Goal: Check status: Check status

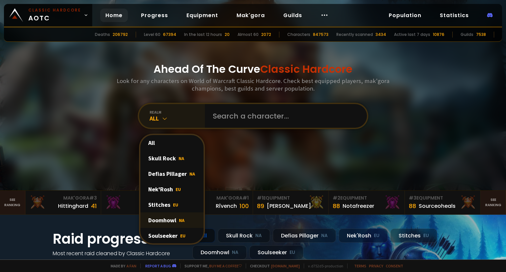
click at [166, 216] on div "Doomhowl NA" at bounding box center [171, 220] width 63 height 15
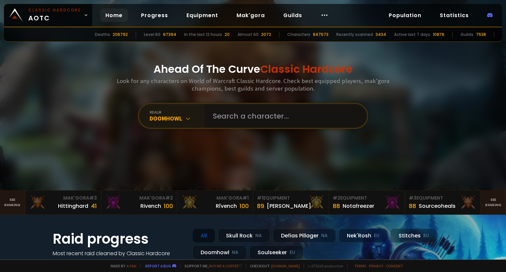
click at [224, 121] on input "text" at bounding box center [284, 116] width 150 height 24
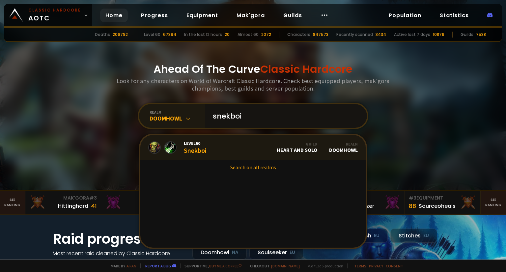
type input "snekboi"
click at [213, 152] on link "Level 60 Snekboi Guild Heart and Solo Realm Doomhowl" at bounding box center [252, 147] width 225 height 25
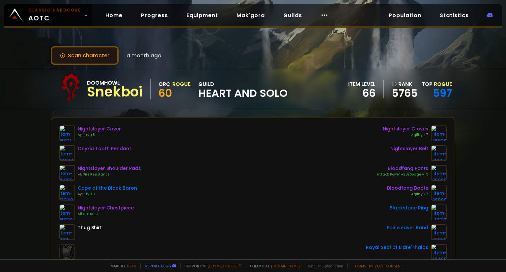
click at [95, 55] on button "Scan character" at bounding box center [85, 55] width 68 height 19
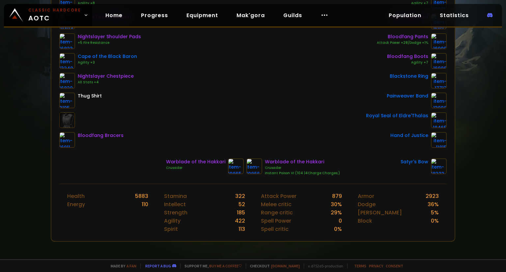
scroll to position [215, 0]
